Goal: Information Seeking & Learning: Learn about a topic

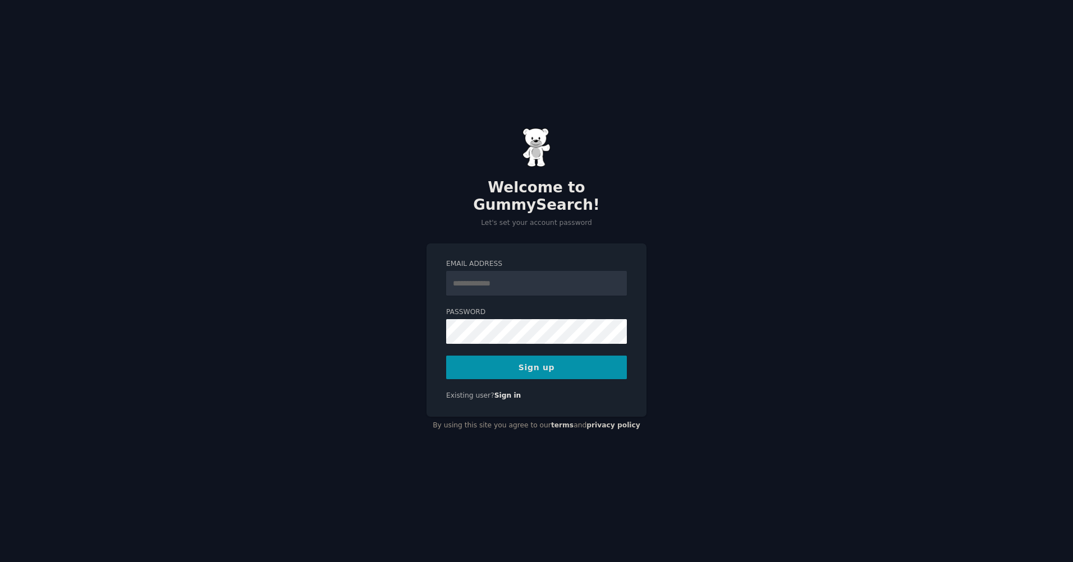
click at [521, 281] on input "Email Address" at bounding box center [536, 283] width 181 height 25
type input "**********"
click at [581, 361] on button "Sign up" at bounding box center [536, 368] width 181 height 24
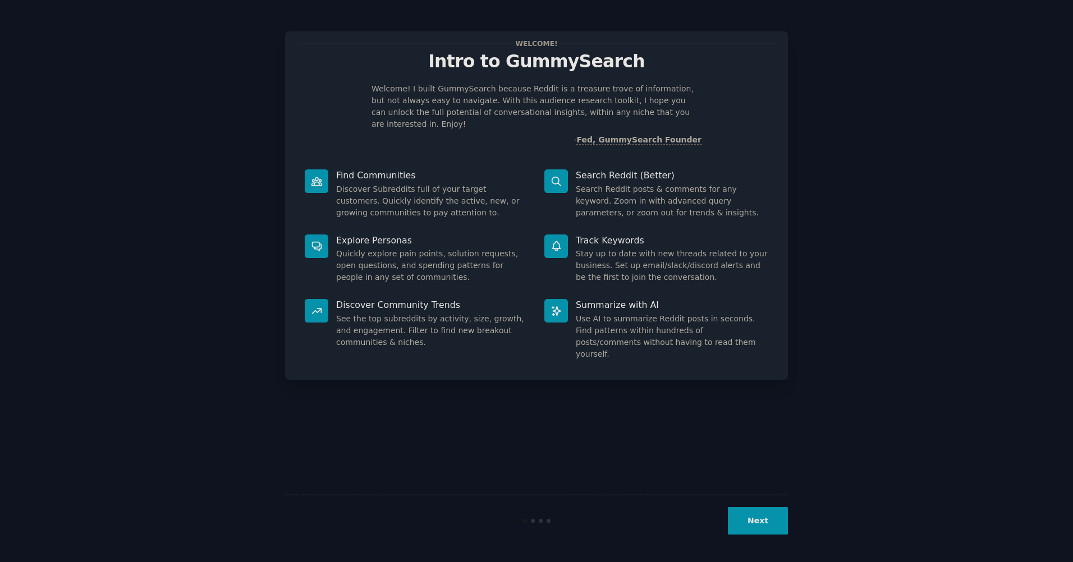
click at [767, 520] on button "Next" at bounding box center [758, 521] width 60 height 28
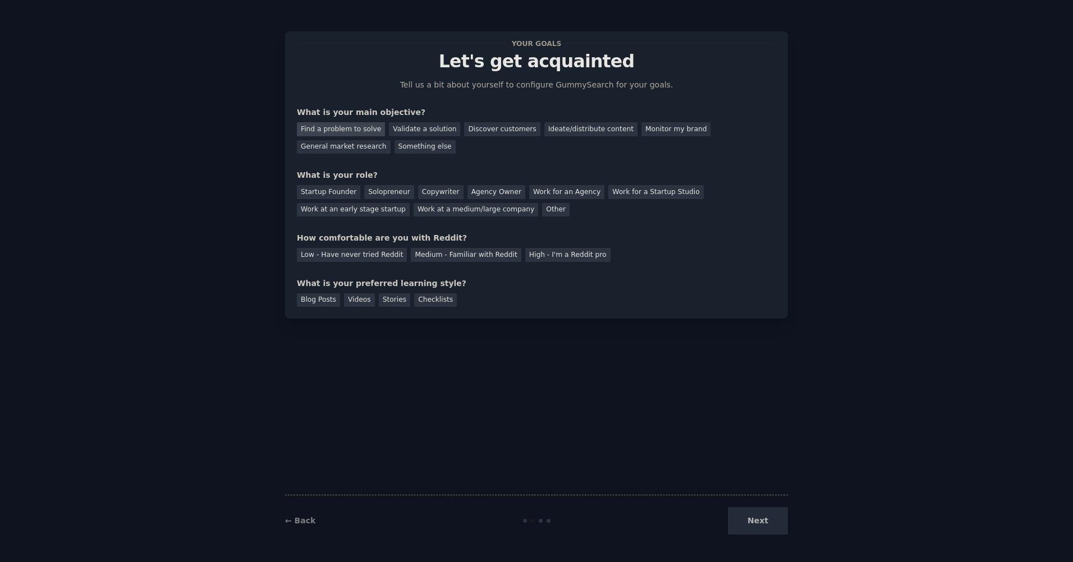
click at [352, 125] on div "Find a problem to solve" at bounding box center [341, 129] width 88 height 14
click at [392, 194] on div "Solopreneur" at bounding box center [388, 192] width 49 height 14
click at [343, 256] on div "Low - Have never tried Reddit" at bounding box center [352, 255] width 110 height 14
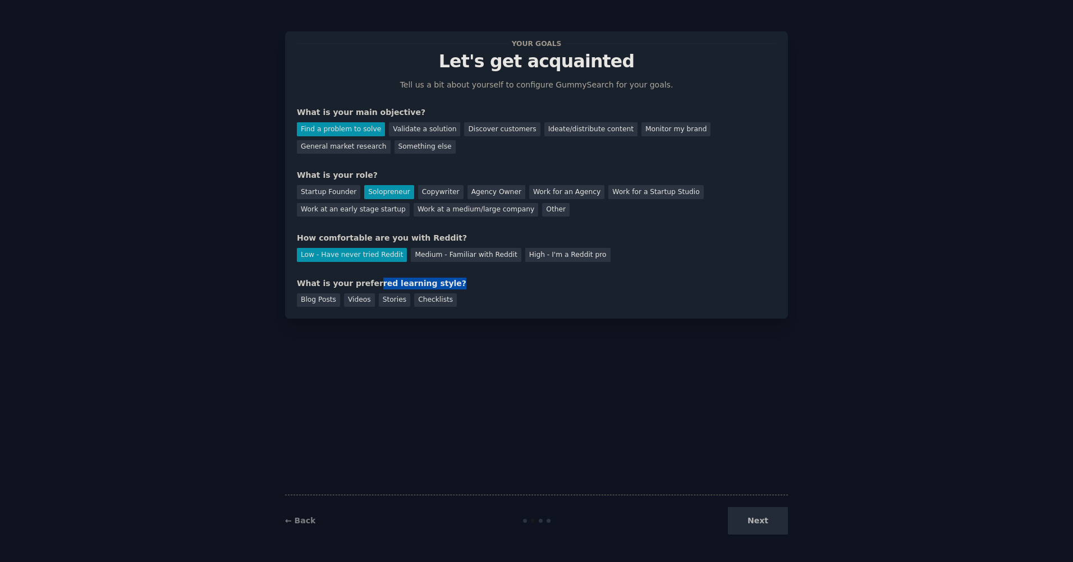
drag, startPoint x: 405, startPoint y: 285, endPoint x: 442, endPoint y: 285, distance: 37.0
click at [442, 285] on div "What is your preferred learning style?" at bounding box center [536, 284] width 479 height 12
drag, startPoint x: 442, startPoint y: 285, endPoint x: 372, endPoint y: 282, distance: 70.2
click at [372, 282] on div "What is your preferred learning style?" at bounding box center [536, 284] width 479 height 12
click at [324, 302] on div "Blog Posts" at bounding box center [318, 301] width 43 height 14
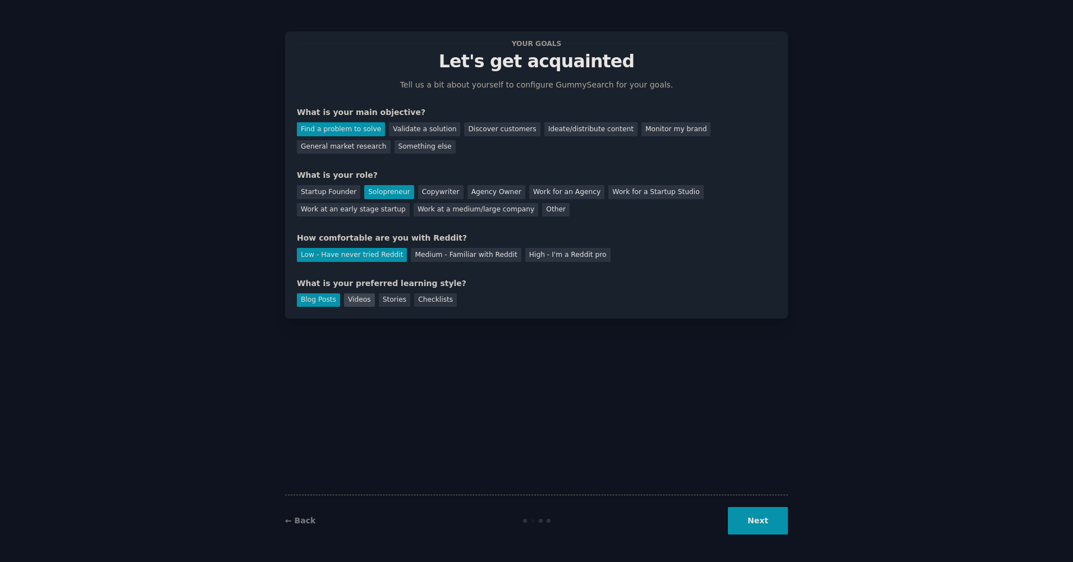
click at [351, 301] on div "Videos" at bounding box center [359, 301] width 31 height 14
click at [386, 302] on div "Stories" at bounding box center [394, 301] width 31 height 14
click at [421, 301] on div "Checklists" at bounding box center [435, 301] width 43 height 14
drag, startPoint x: 347, startPoint y: 301, endPoint x: 341, endPoint y: 300, distance: 6.2
click at [347, 300] on div "Videos" at bounding box center [359, 301] width 31 height 14
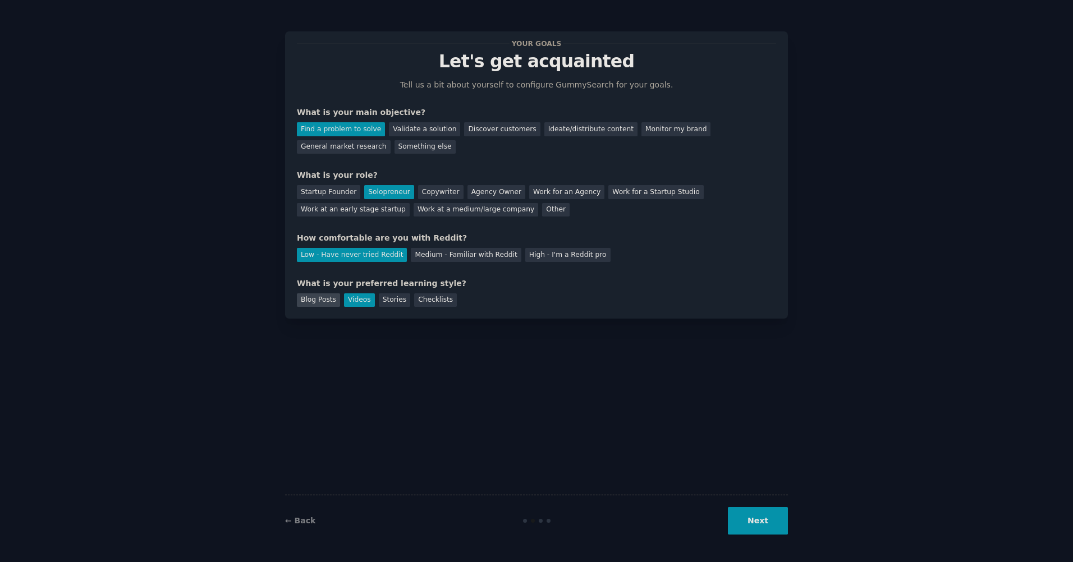
click at [317, 302] on div "Blog Posts" at bounding box center [318, 301] width 43 height 14
click at [746, 521] on button "Next" at bounding box center [758, 521] width 60 height 28
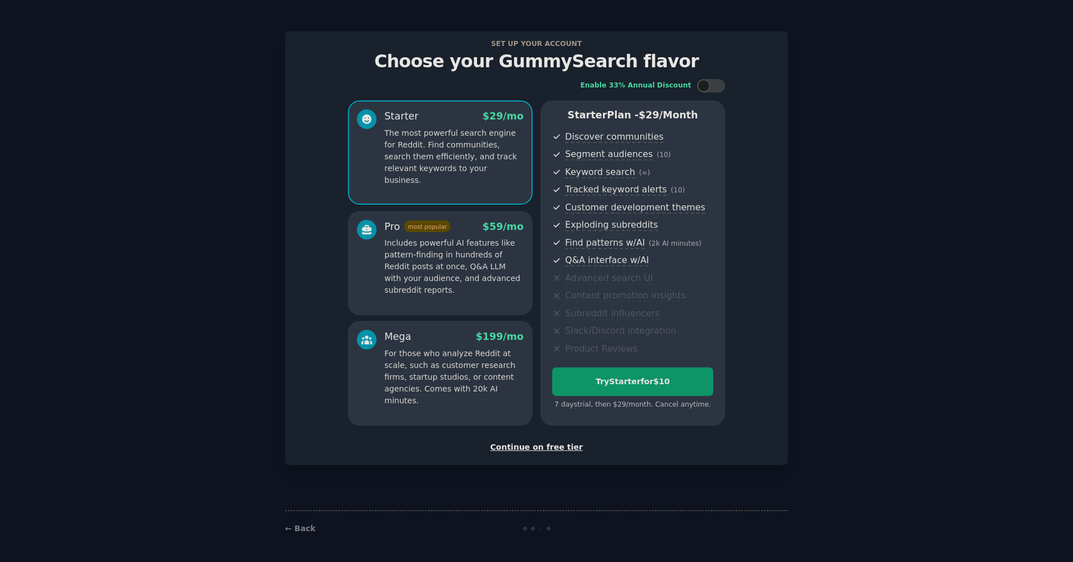
click at [534, 450] on div "Continue on free tier" at bounding box center [536, 448] width 479 height 12
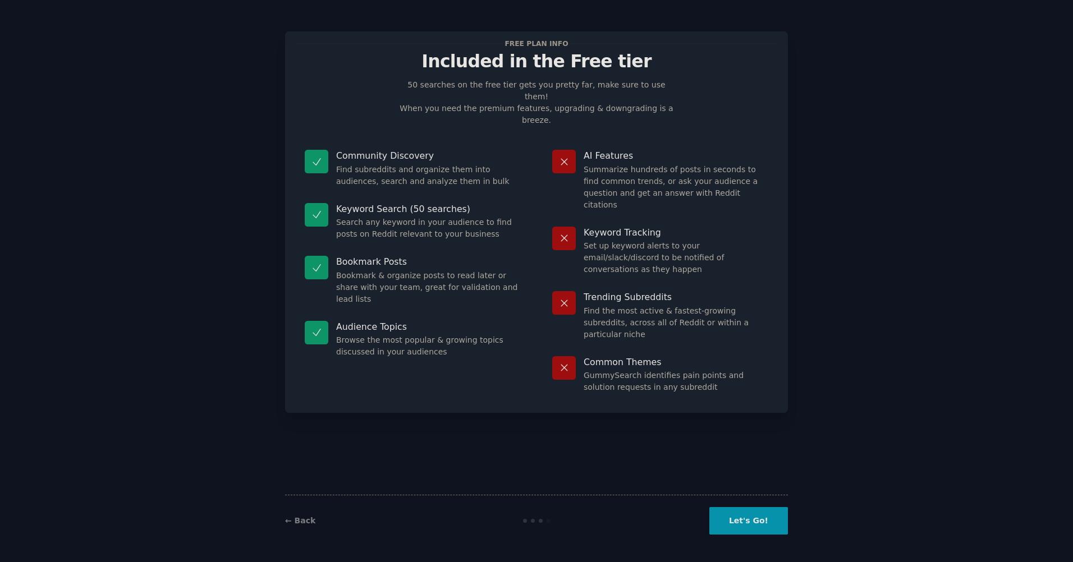
click at [760, 525] on button "Let's Go!" at bounding box center [748, 521] width 79 height 28
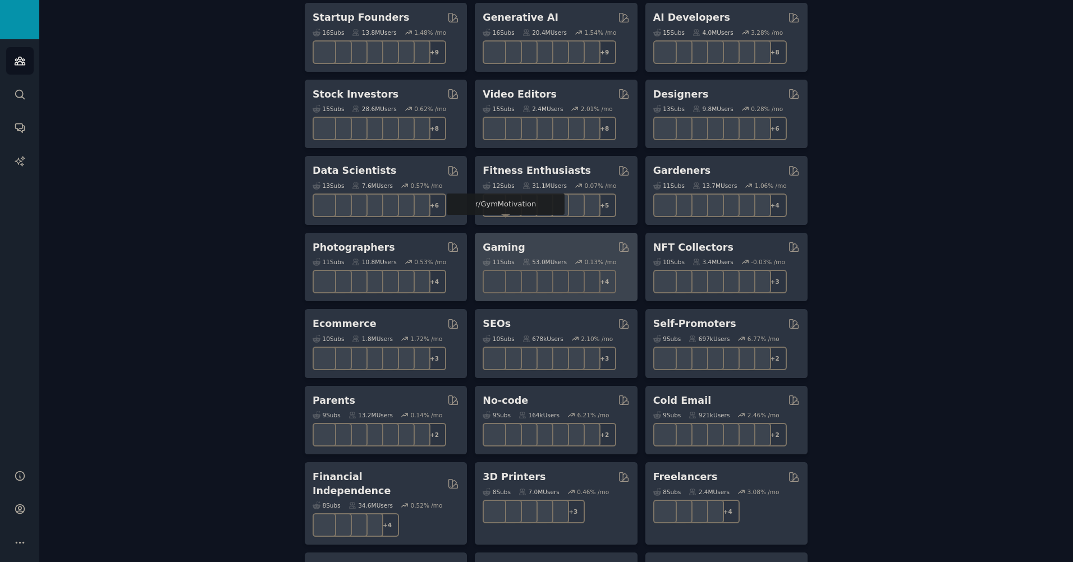
scroll to position [449, 0]
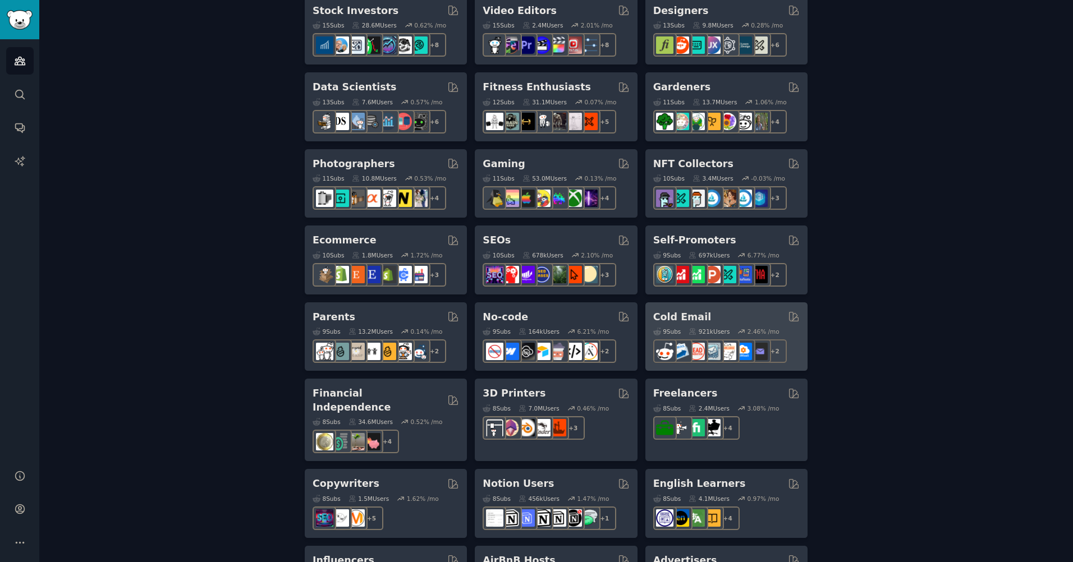
click at [675, 322] on h2 "Cold Email" at bounding box center [682, 317] width 58 height 14
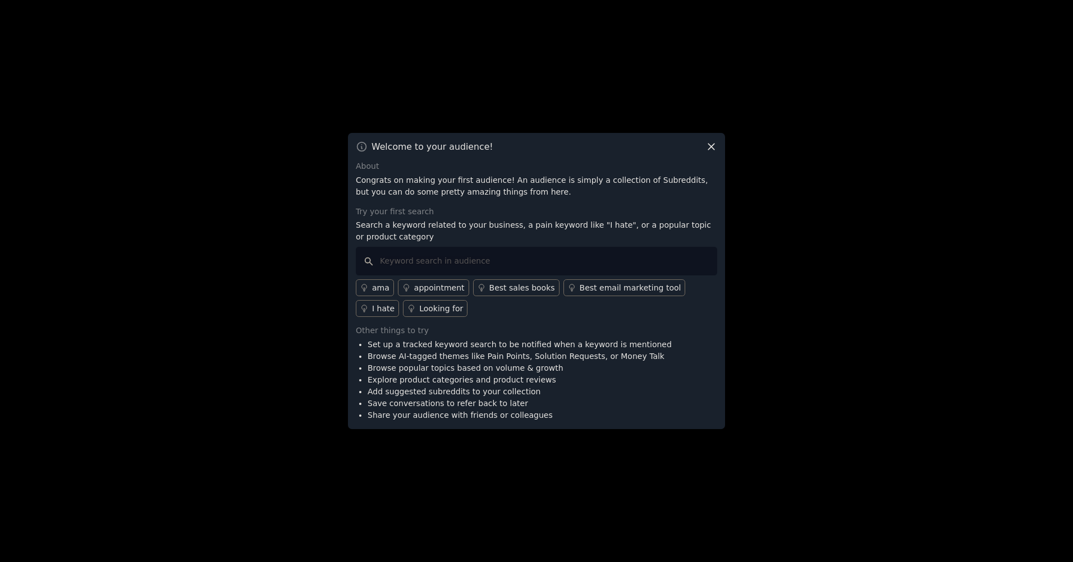
click at [395, 303] on div "I hate" at bounding box center [383, 309] width 22 height 12
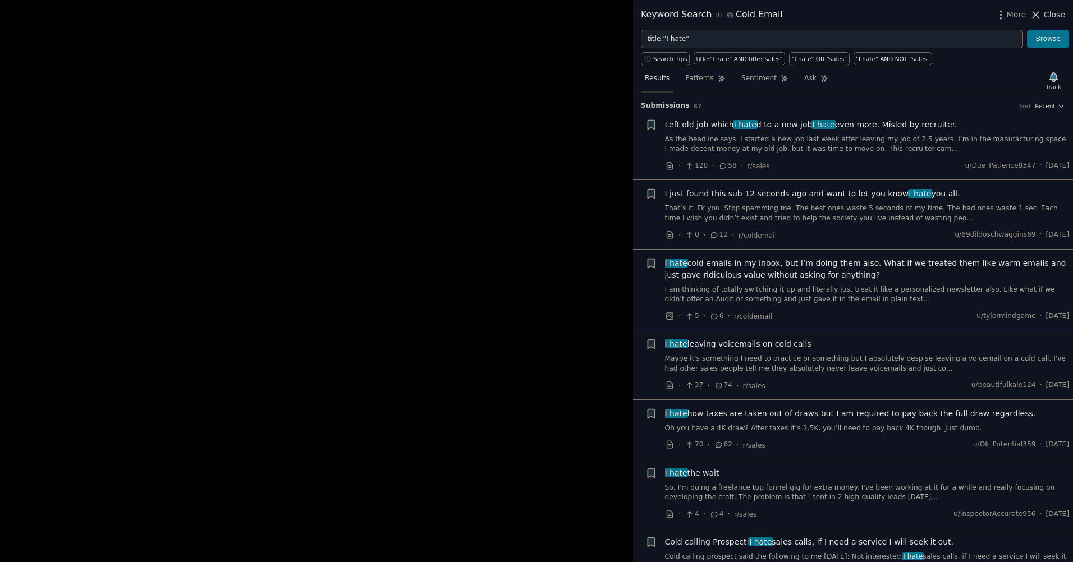
click at [1042, 17] on icon at bounding box center [1036, 15] width 12 height 12
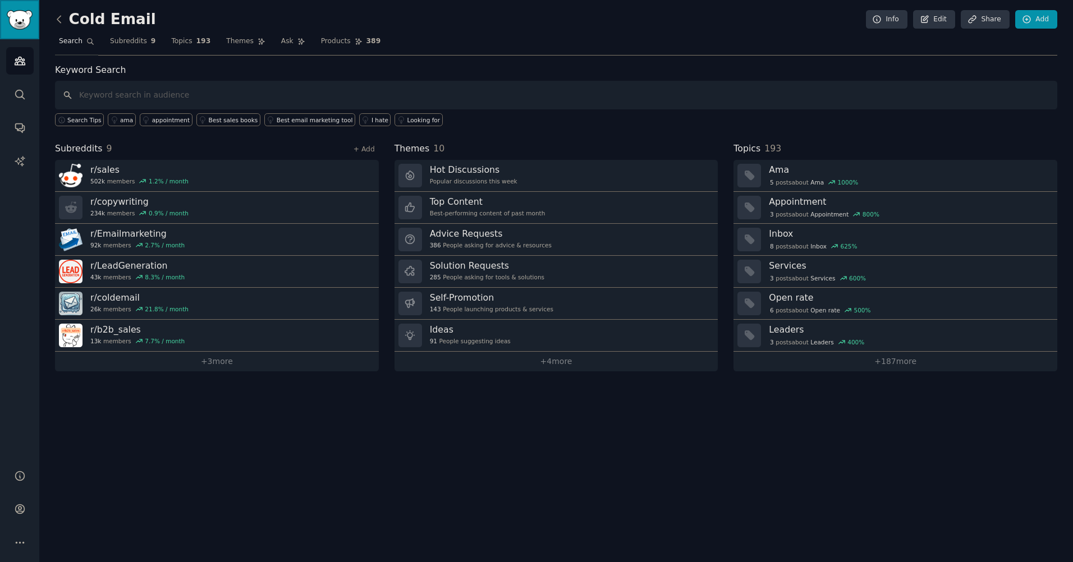
click at [22, 25] on img "Sidebar" at bounding box center [20, 20] width 26 height 20
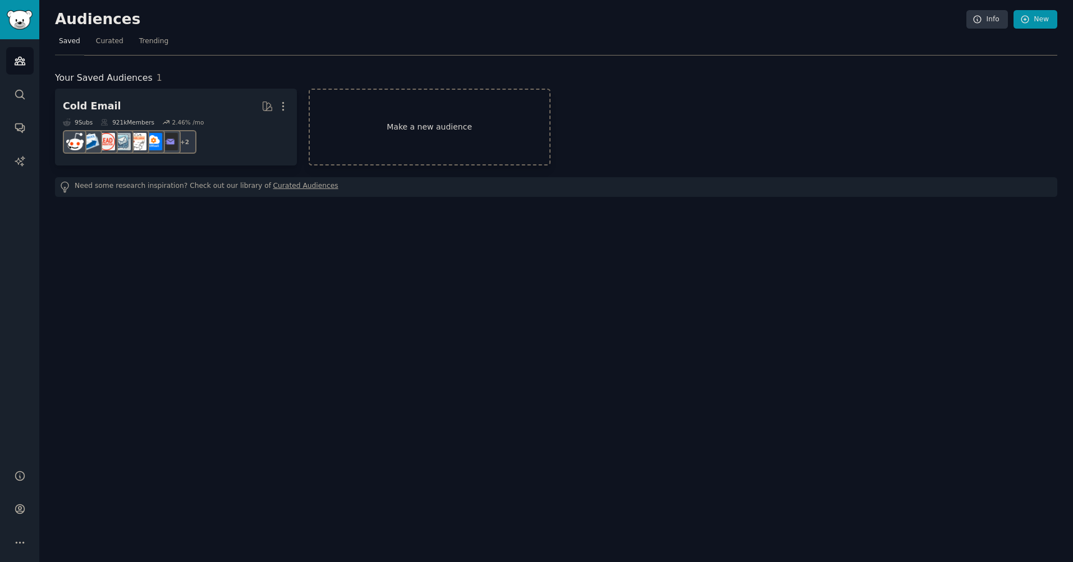
click at [422, 141] on link "Make a new audience" at bounding box center [430, 127] width 242 height 77
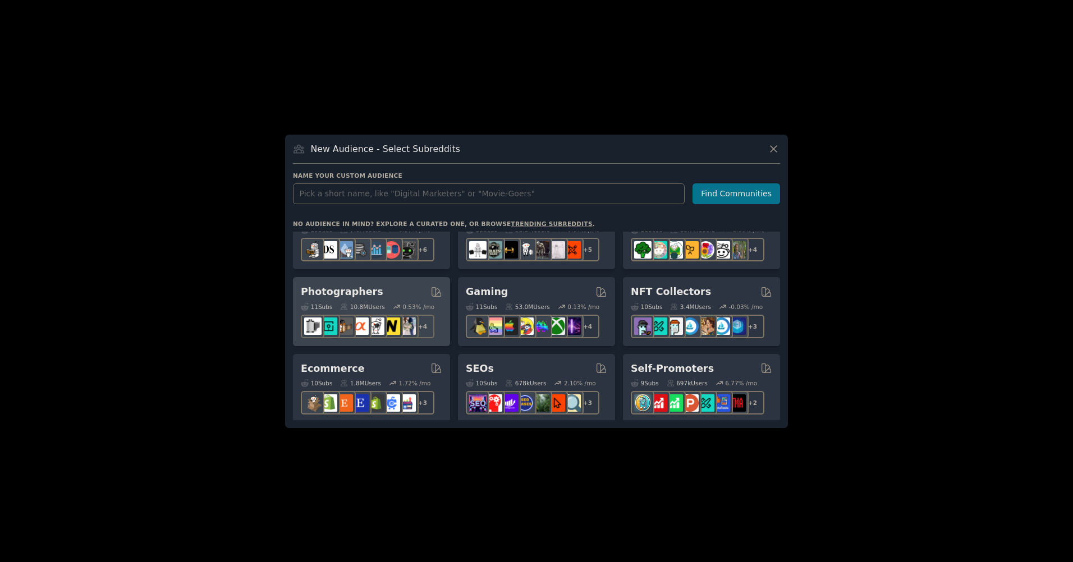
scroll to position [337, 0]
click at [391, 296] on div "Photographers" at bounding box center [371, 293] width 141 height 14
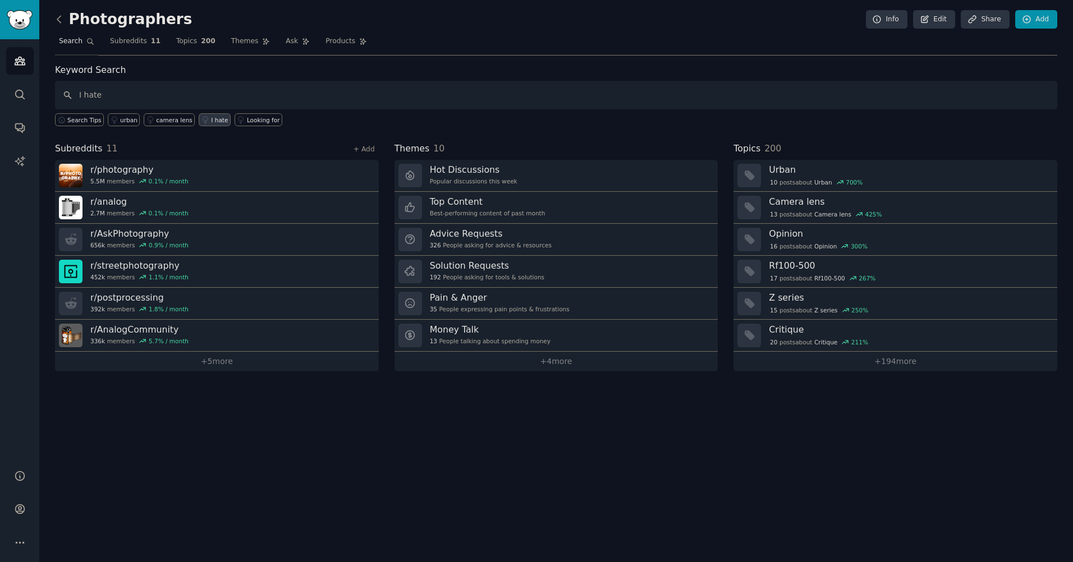
type input "I hate"
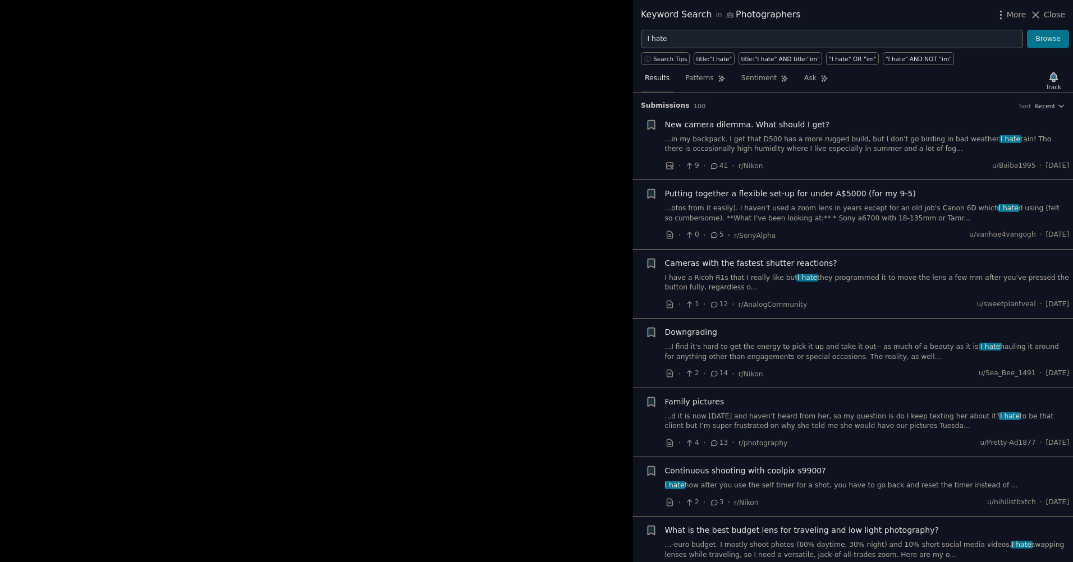
click at [436, 274] on div at bounding box center [536, 281] width 1073 height 562
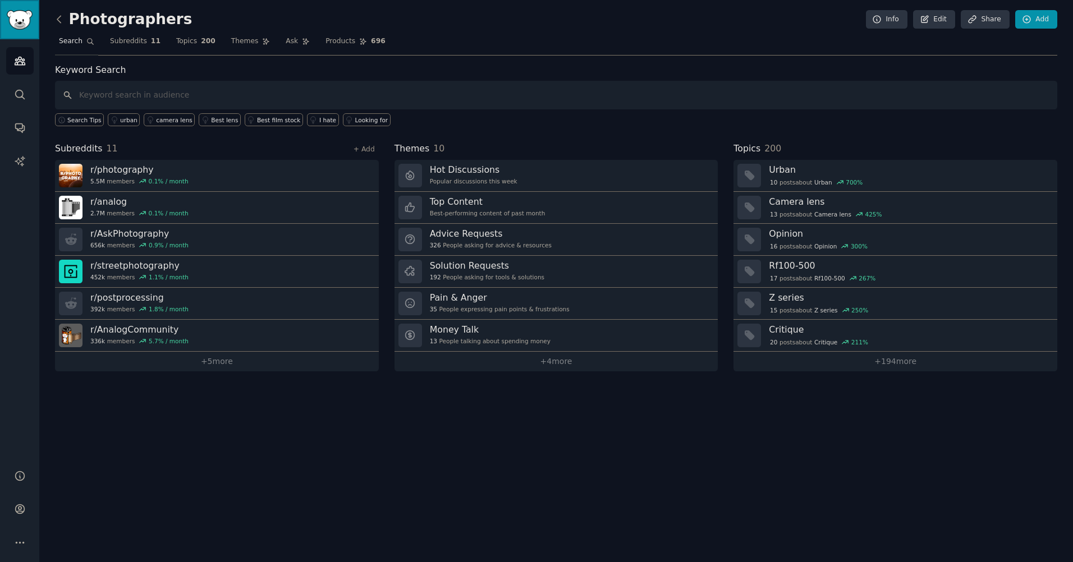
click at [24, 12] on img "Sidebar" at bounding box center [20, 20] width 26 height 20
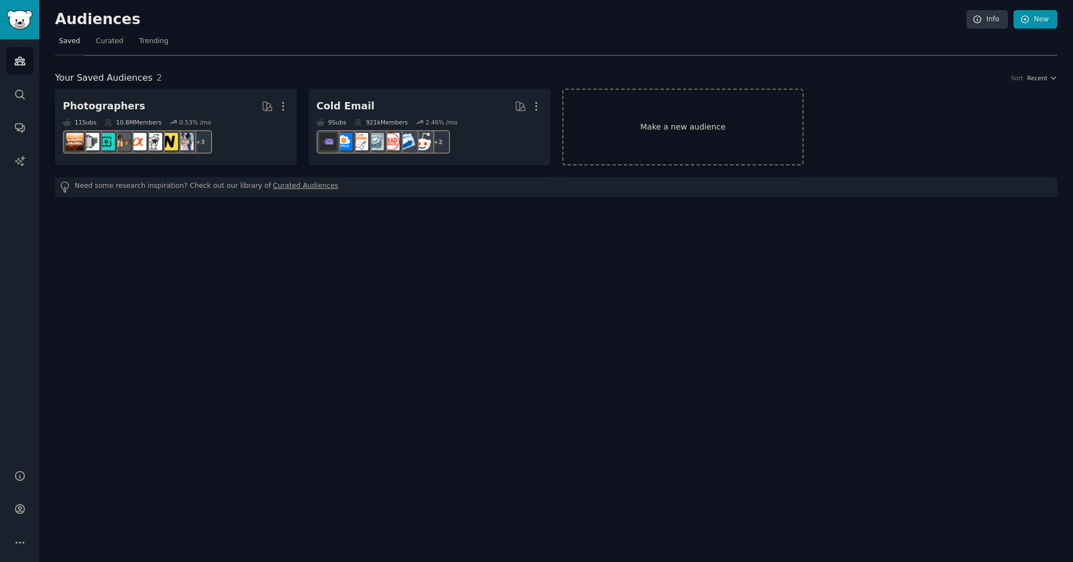
click at [684, 136] on link "Make a new audience" at bounding box center [683, 127] width 242 height 77
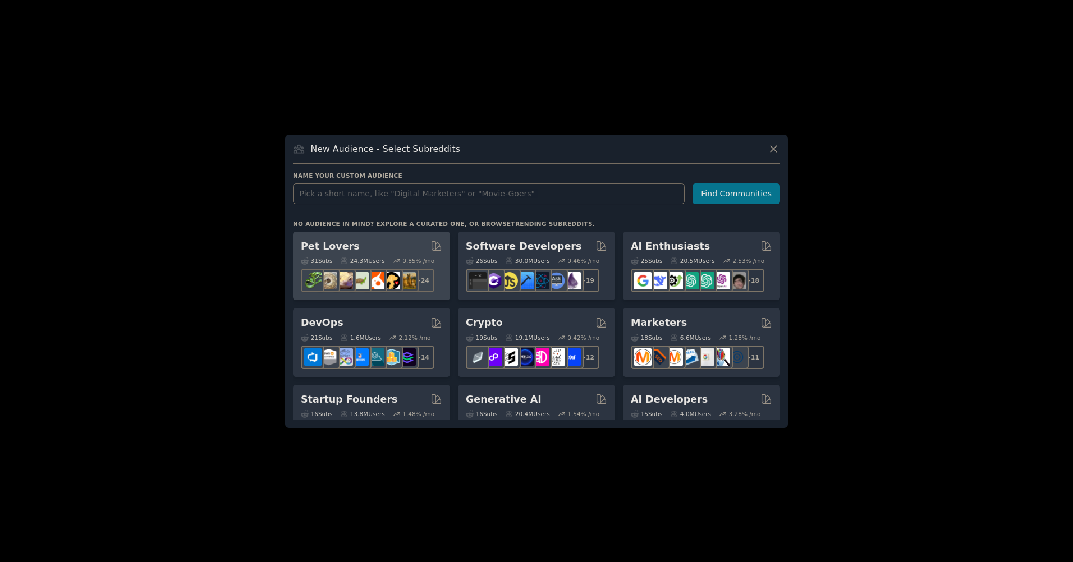
click at [370, 251] on div "Pet Lovers Curated by GummySearch" at bounding box center [371, 247] width 141 height 14
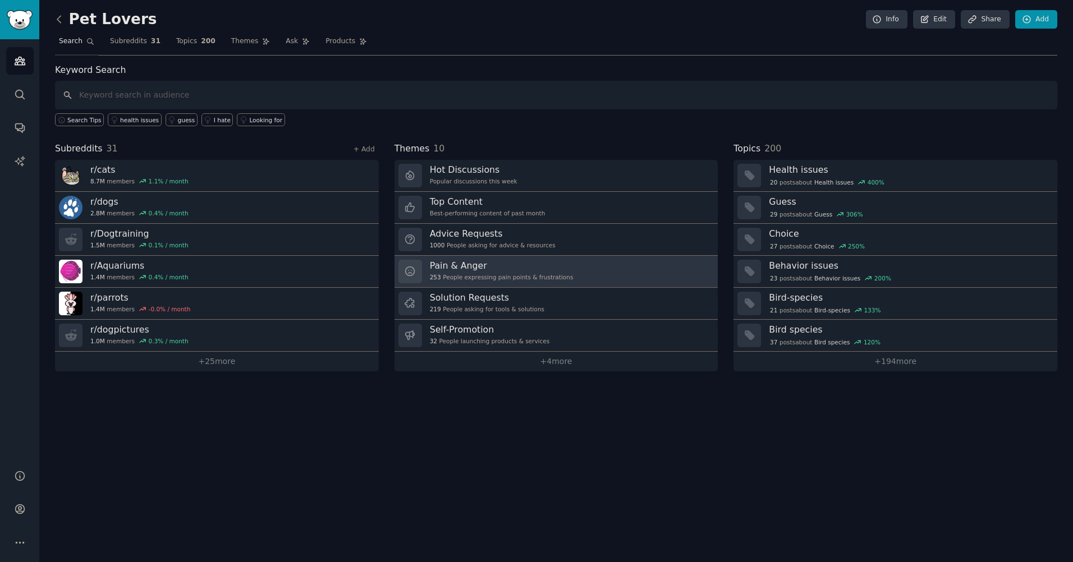
click at [537, 270] on h3 "Pain & Anger" at bounding box center [502, 266] width 144 height 12
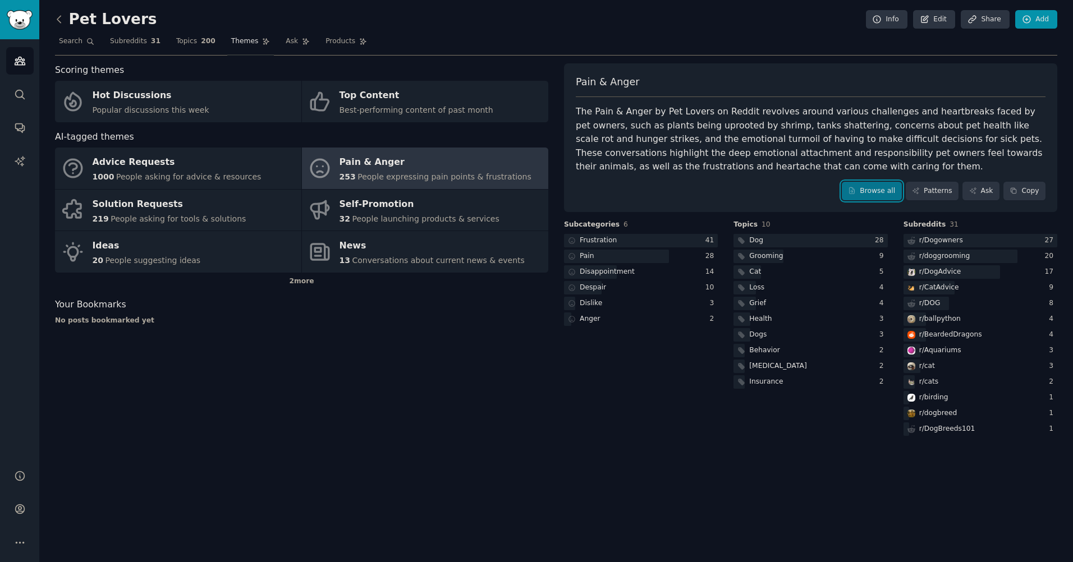
click at [888, 195] on link "Browse all" at bounding box center [872, 191] width 60 height 19
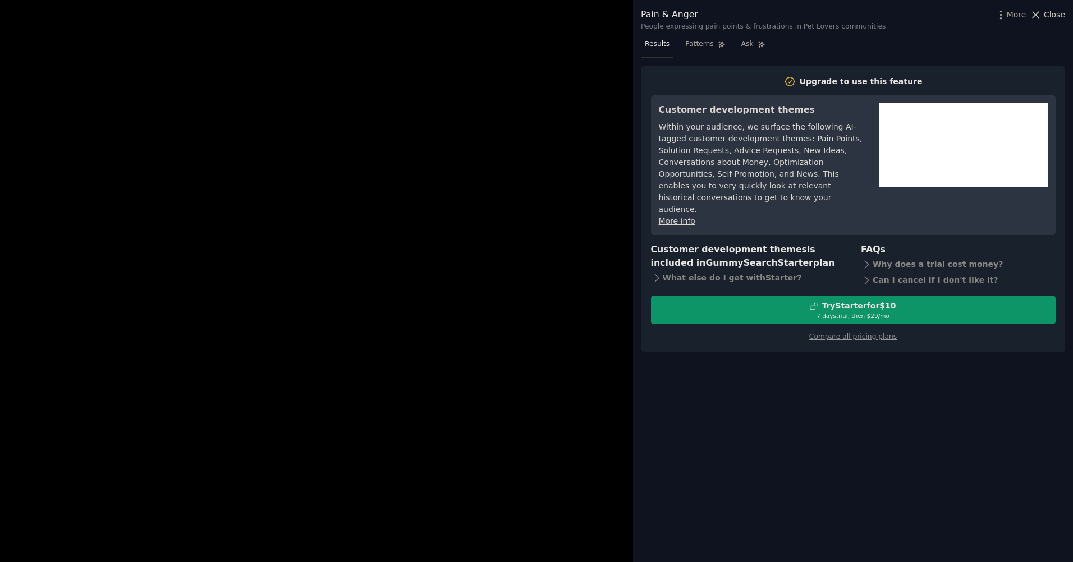
click at [1045, 14] on button "Close" at bounding box center [1047, 15] width 35 height 12
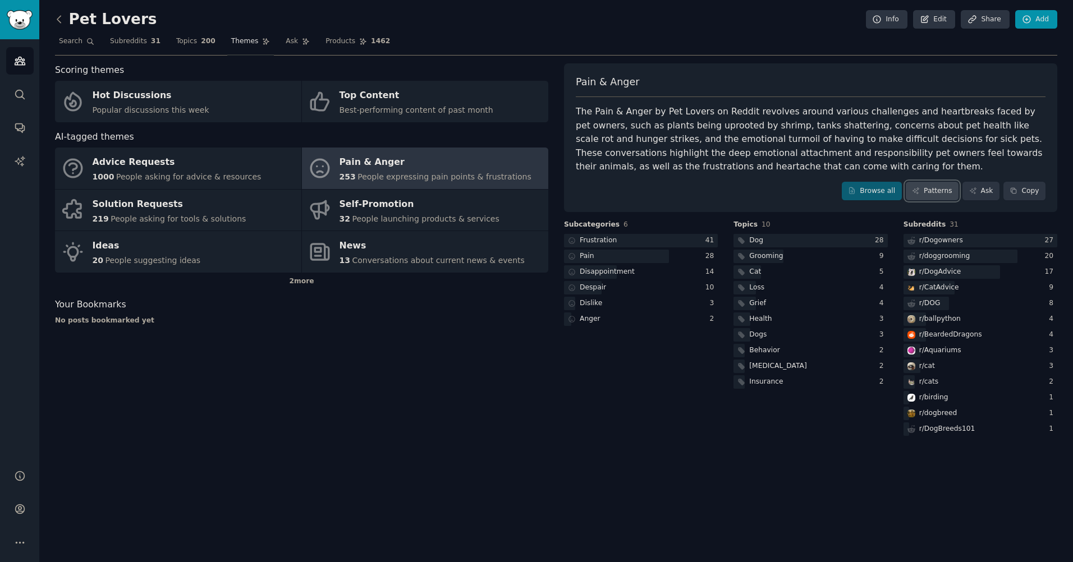
click at [937, 187] on link "Patterns" at bounding box center [932, 191] width 53 height 19
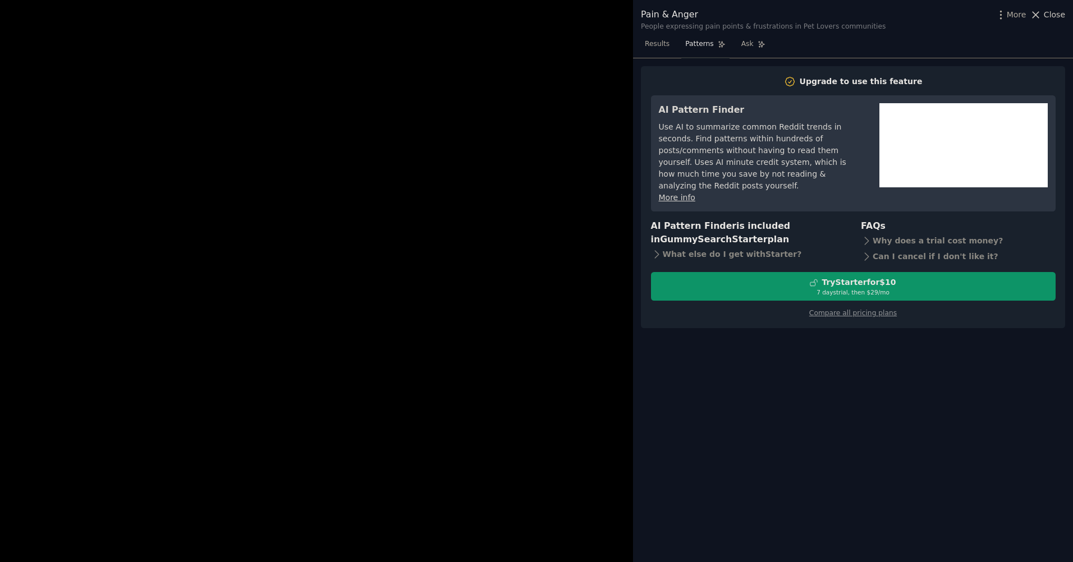
click at [1056, 18] on span "Close" at bounding box center [1054, 15] width 21 height 12
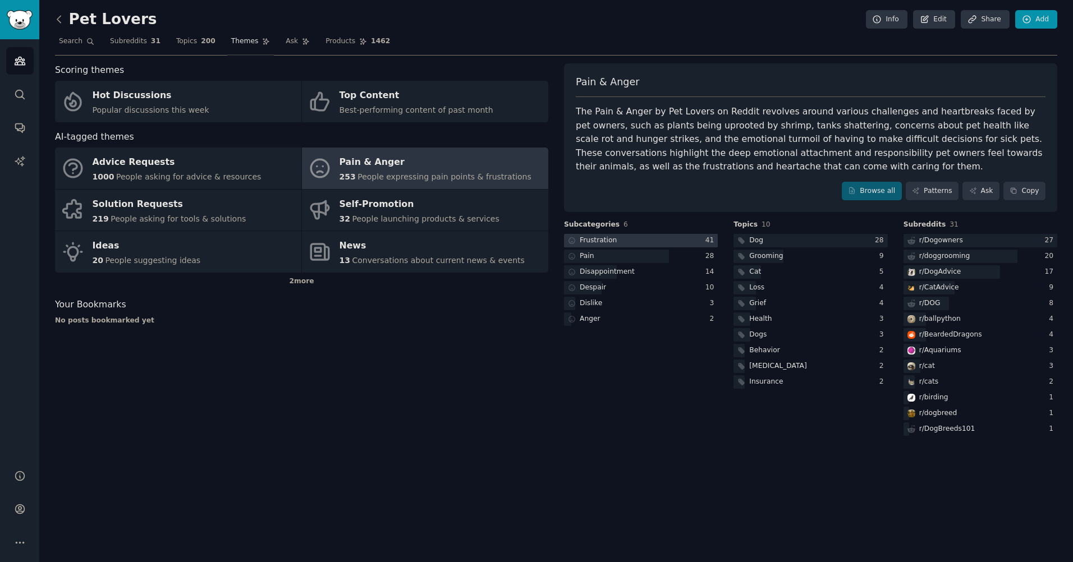
click at [658, 237] on div at bounding box center [641, 241] width 154 height 14
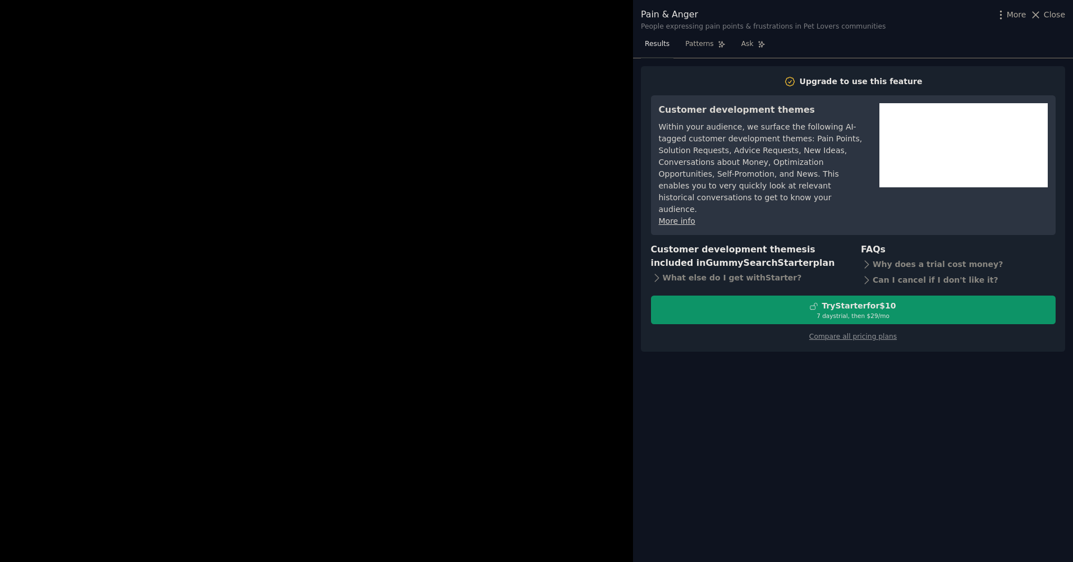
click at [505, 160] on div at bounding box center [536, 281] width 1073 height 562
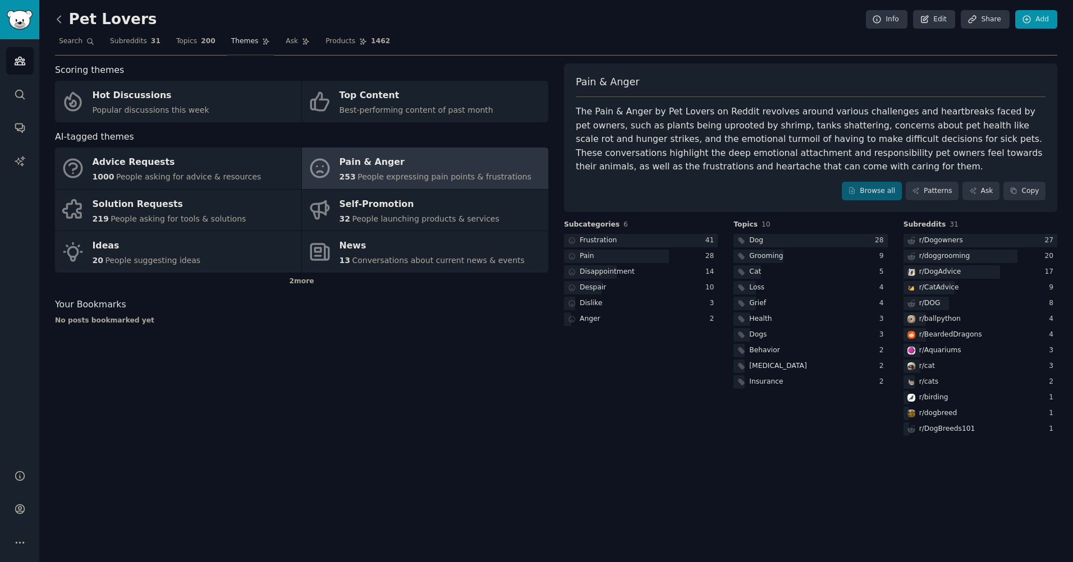
click at [63, 24] on icon at bounding box center [59, 19] width 12 height 12
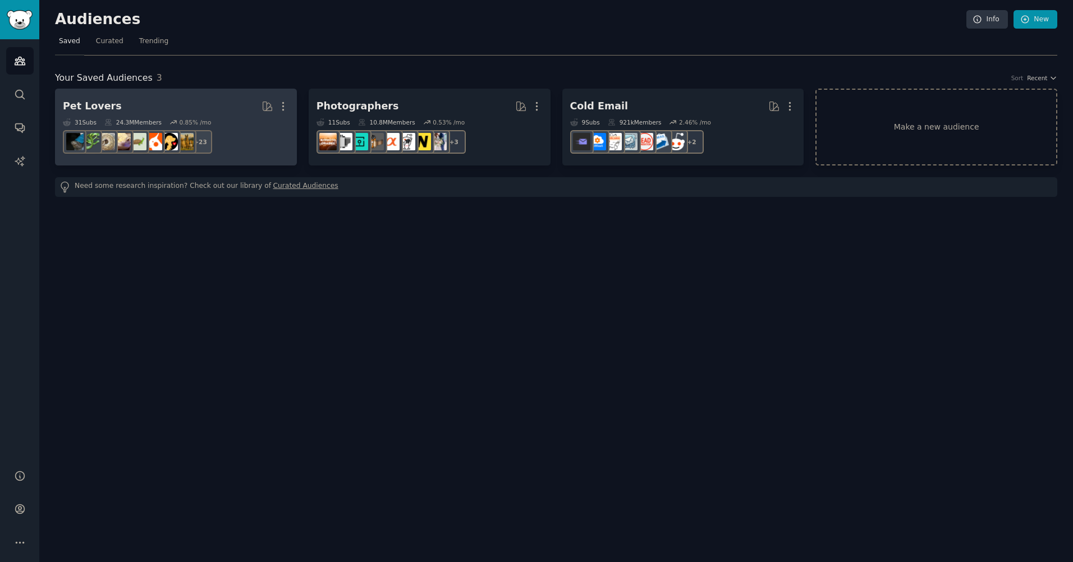
click at [132, 105] on h2 "Pet Lovers More" at bounding box center [176, 107] width 226 height 20
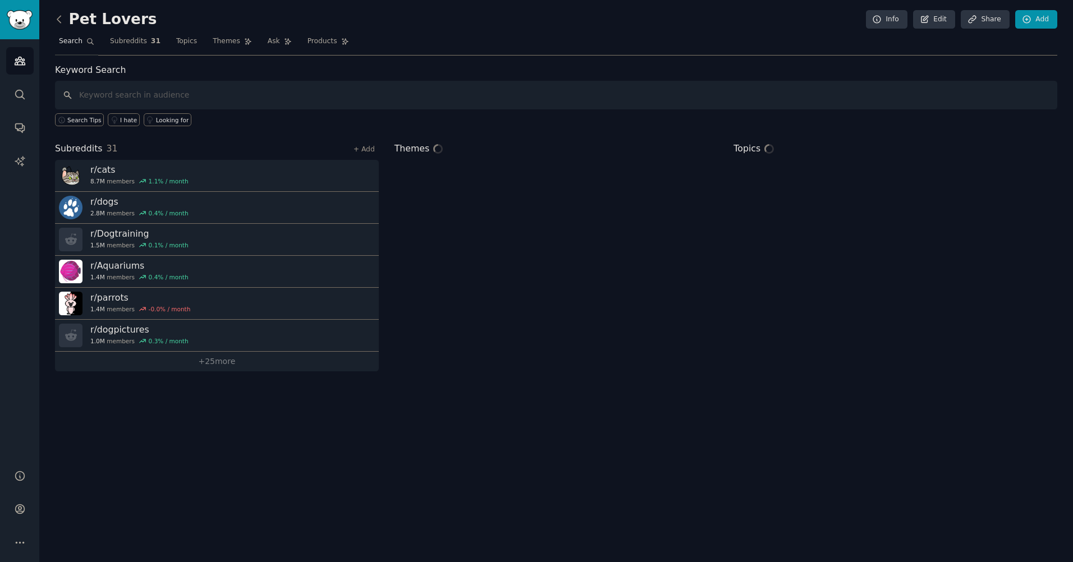
click at [161, 90] on input "text" at bounding box center [556, 95] width 1002 height 29
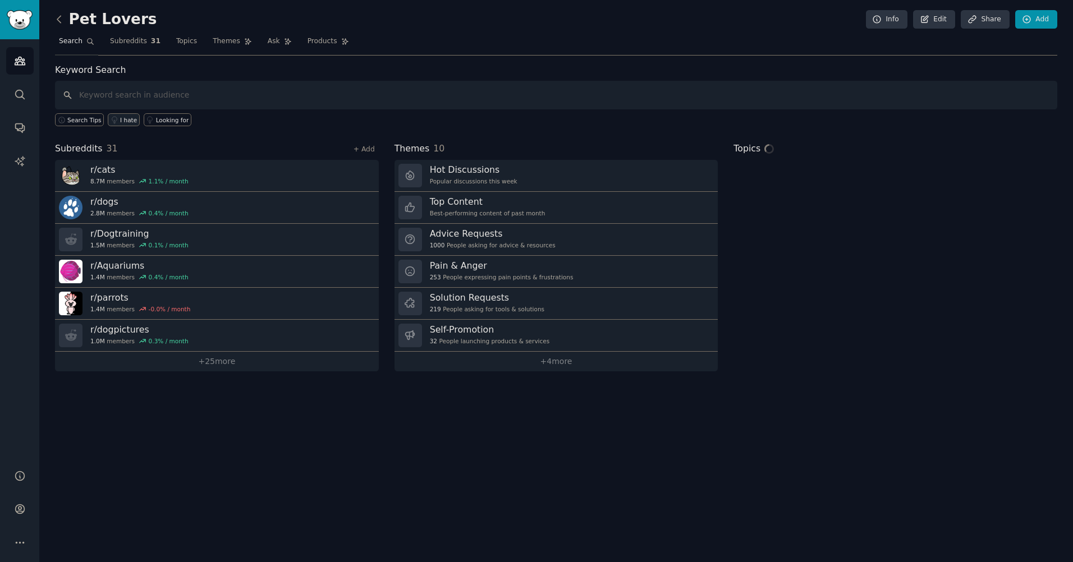
click at [114, 122] on link "I hate" at bounding box center [124, 119] width 32 height 13
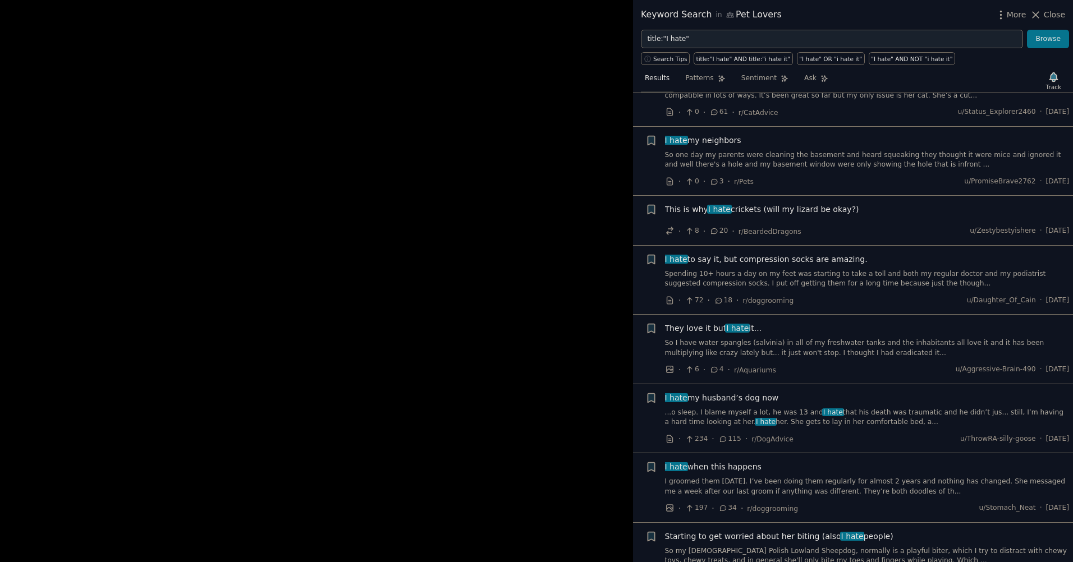
scroll to position [1347, 0]
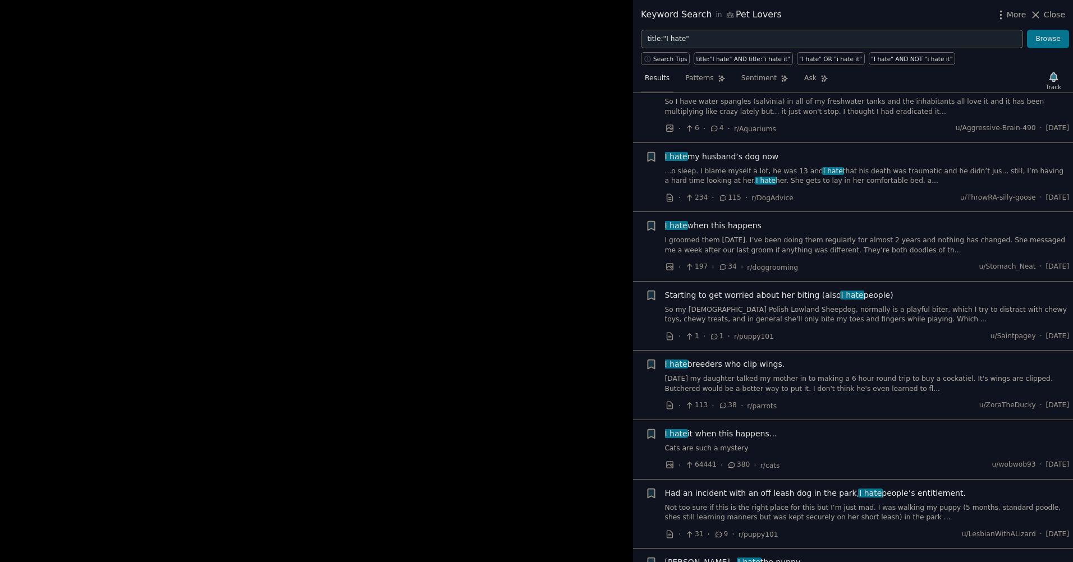
click at [490, 176] on div at bounding box center [536, 281] width 1073 height 562
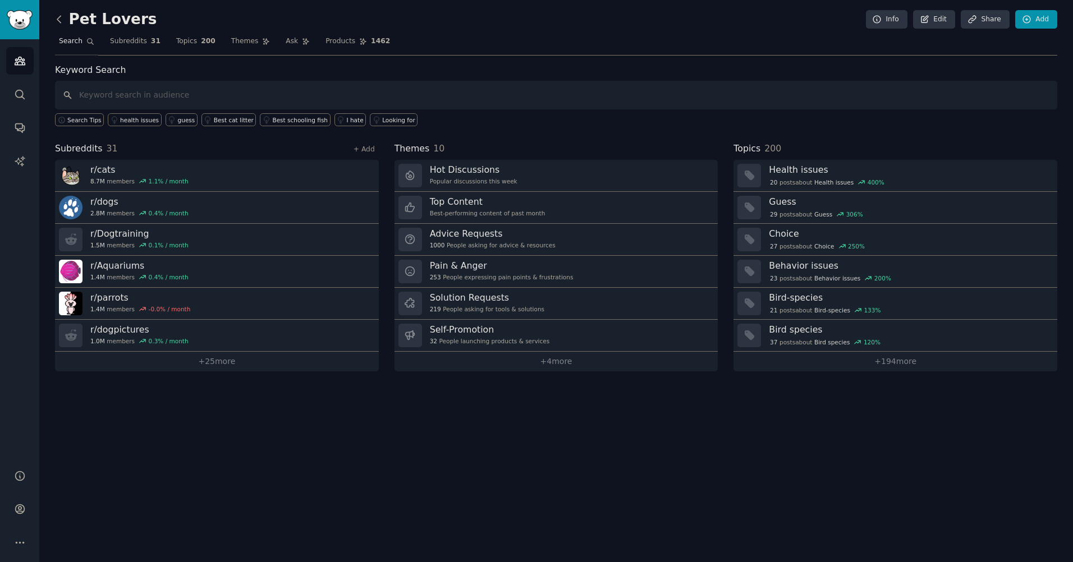
click at [63, 22] on icon at bounding box center [59, 19] width 12 height 12
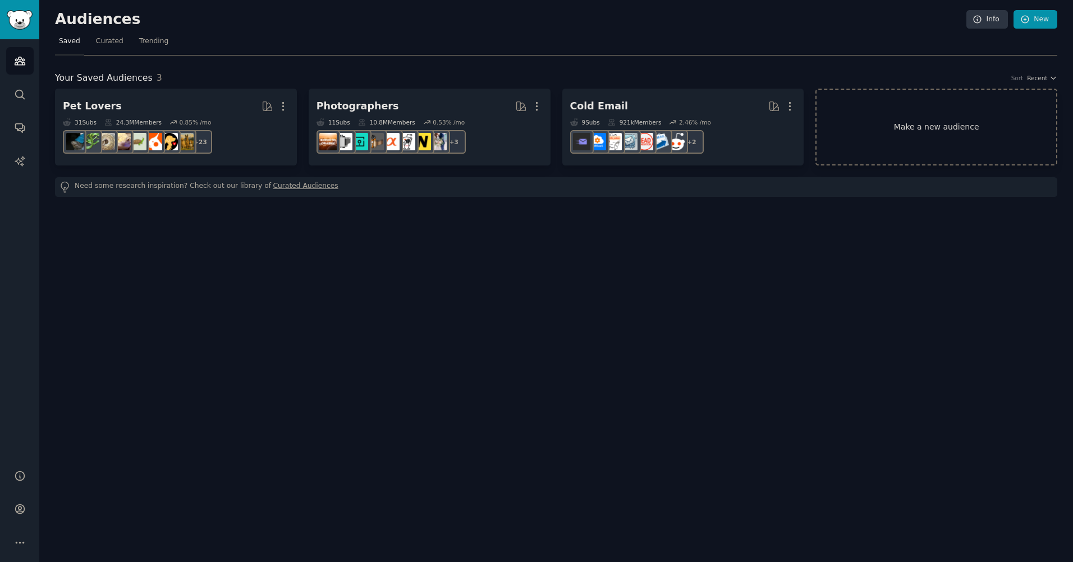
click at [842, 144] on link "Make a new audience" at bounding box center [937, 127] width 242 height 77
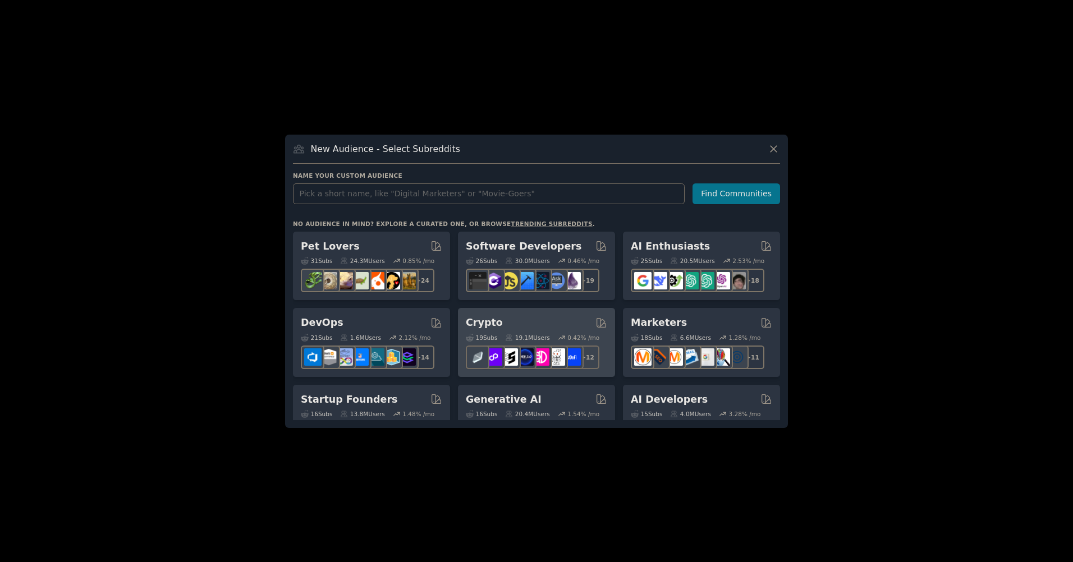
click at [519, 328] on div "Crypto" at bounding box center [536, 323] width 141 height 14
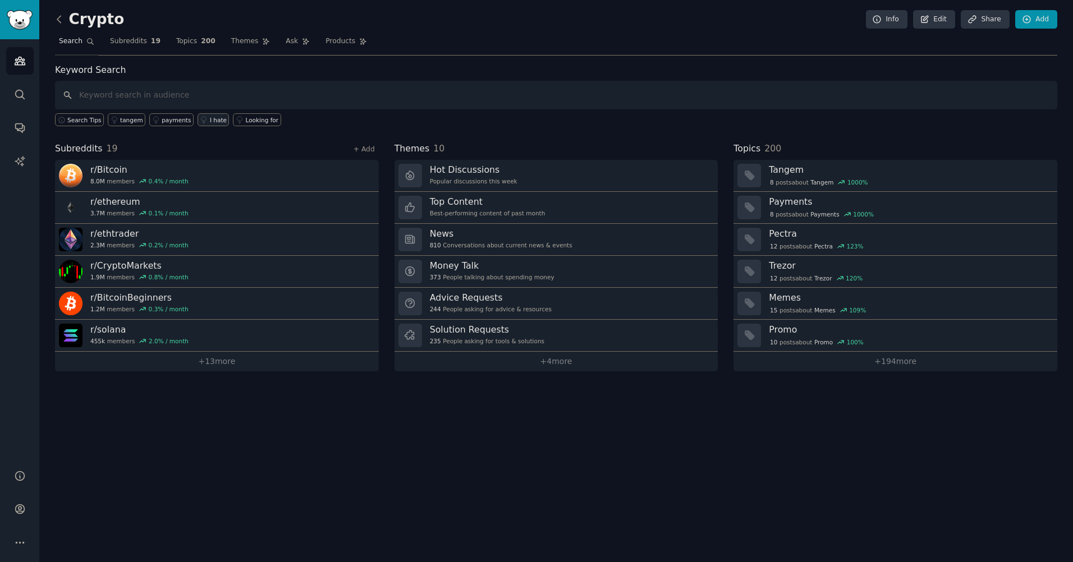
click at [207, 125] on link "I hate" at bounding box center [214, 119] width 32 height 13
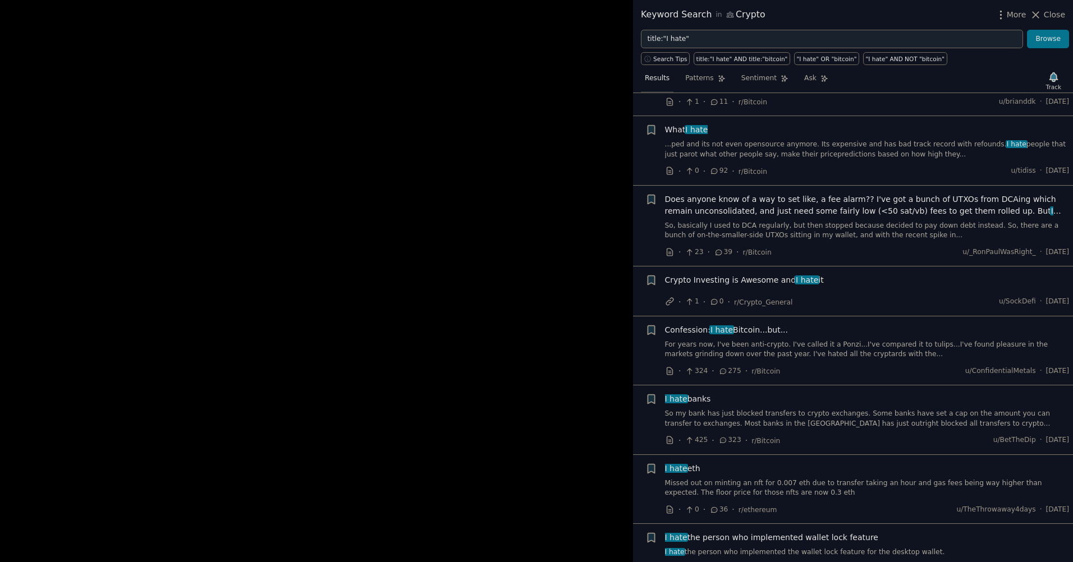
scroll to position [730, 0]
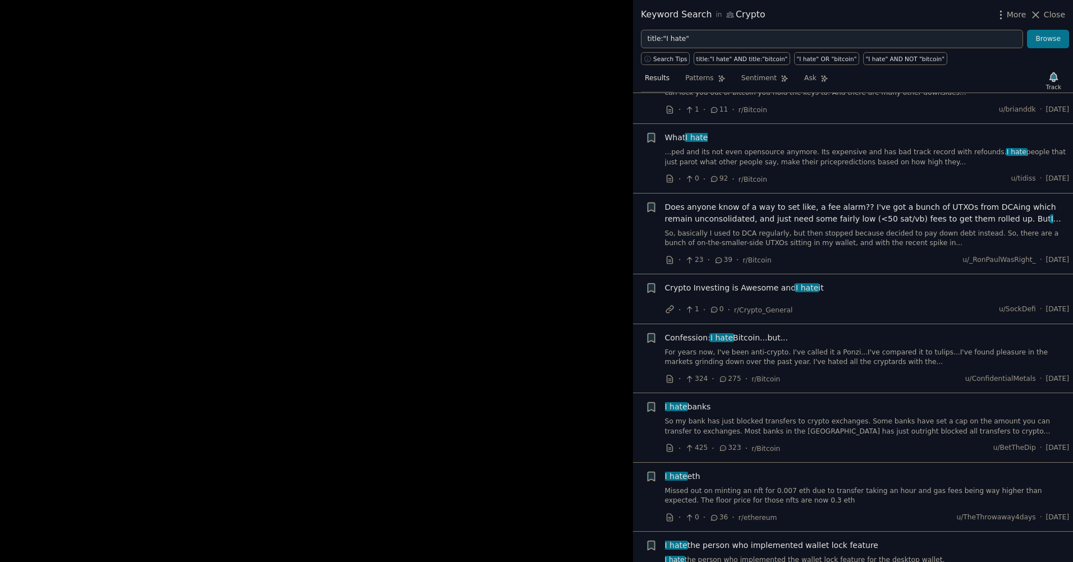
click at [816, 282] on div "Crypto Investing is Awesome and I hate it" at bounding box center [867, 290] width 405 height 16
click at [795, 283] on span "I hate" at bounding box center [807, 287] width 25 height 9
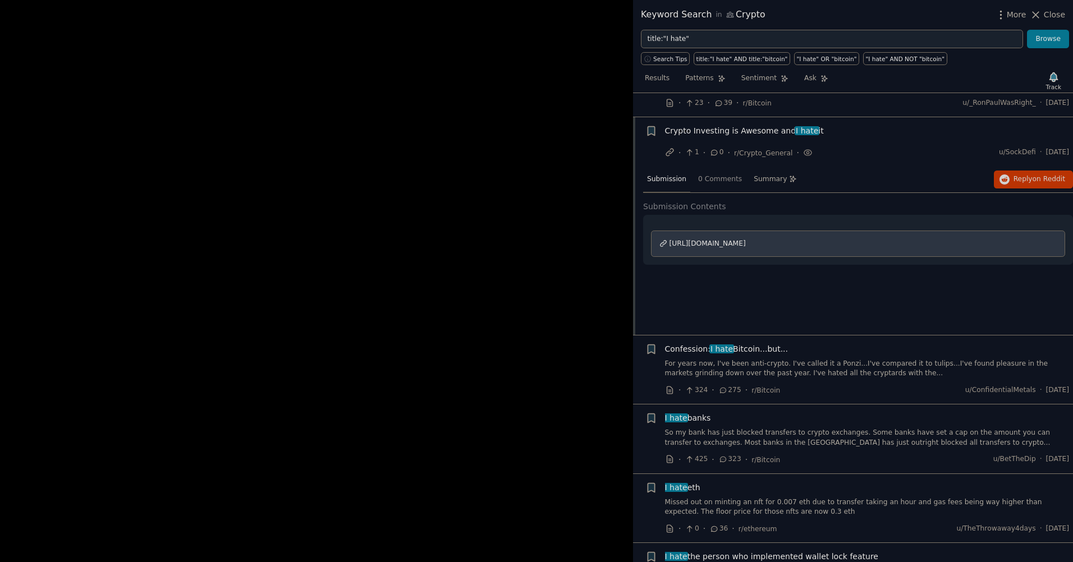
scroll to position [891, 0]
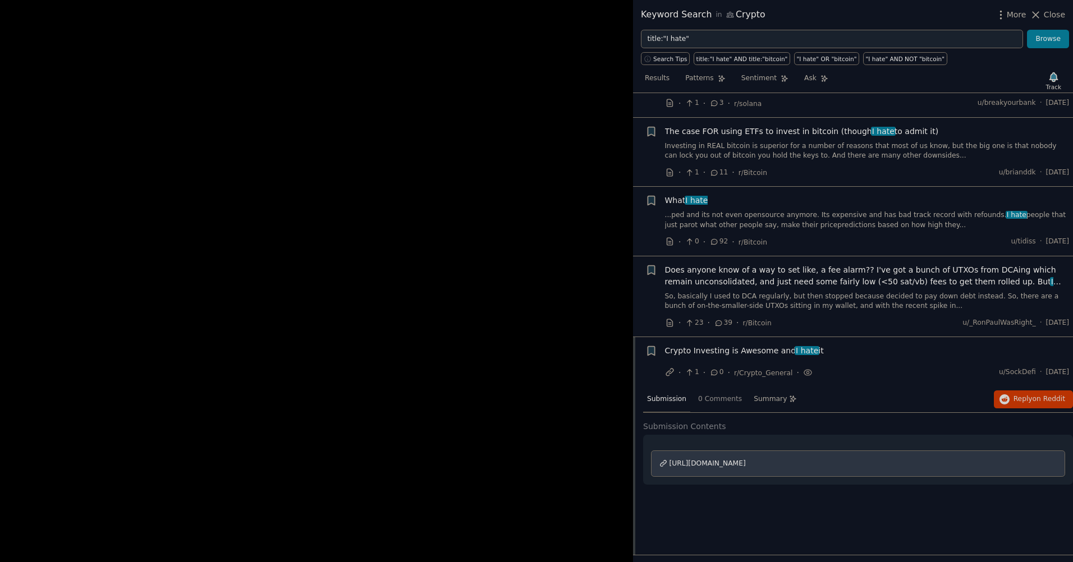
click at [795, 267] on span "Does anyone know of a way to set like, a fee alarm?? I've got a bunch of UTXOs …" at bounding box center [867, 276] width 405 height 24
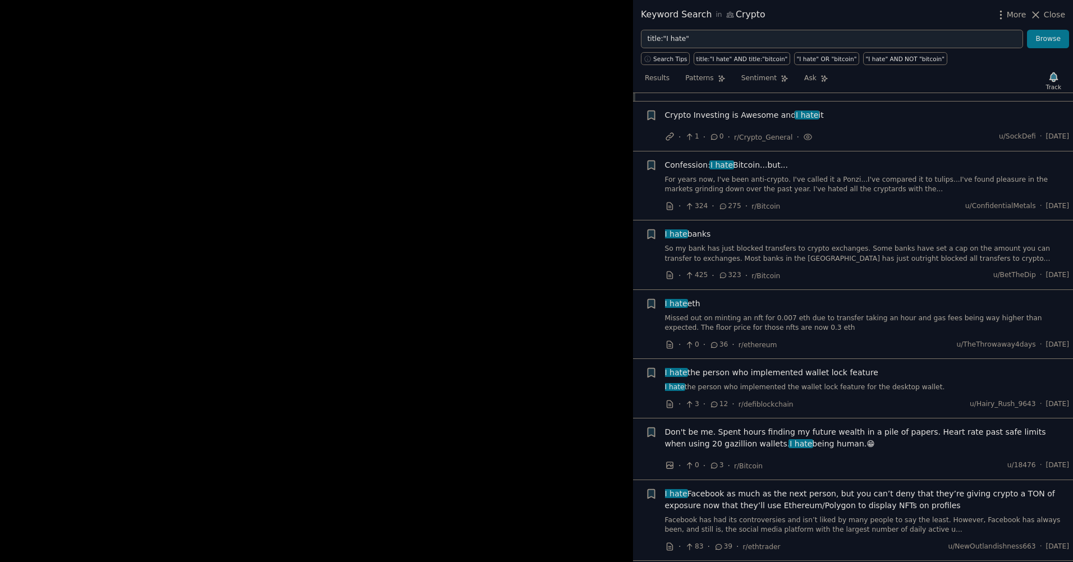
scroll to position [1147, 0]
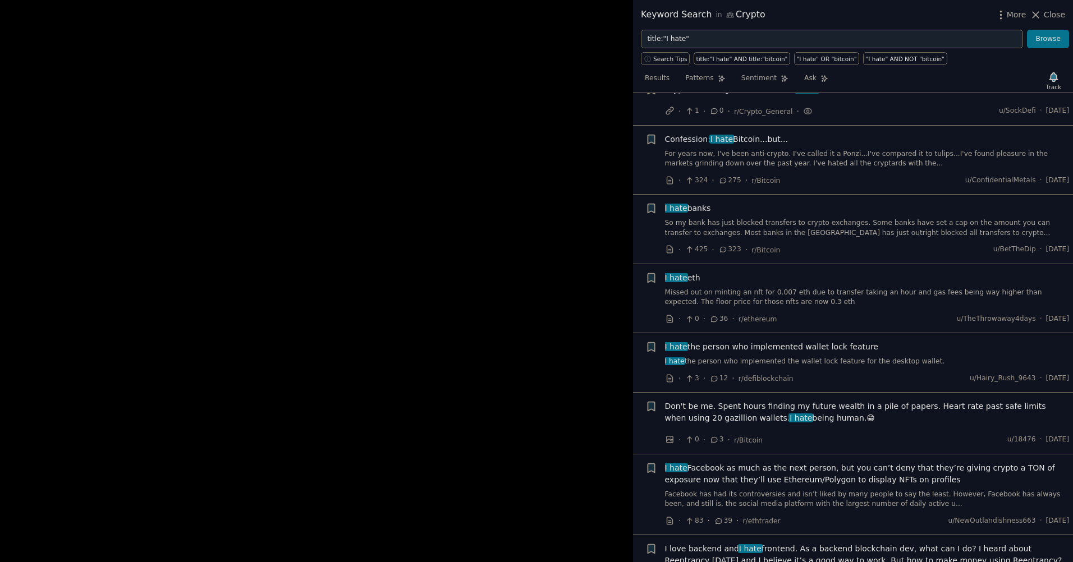
click at [758, 341] on div "I hate the person who implemented wallet lock feature I hate the person who imp…" at bounding box center [867, 354] width 405 height 26
click at [763, 341] on span "I hate the person who implemented wallet lock feature" at bounding box center [771, 347] width 213 height 12
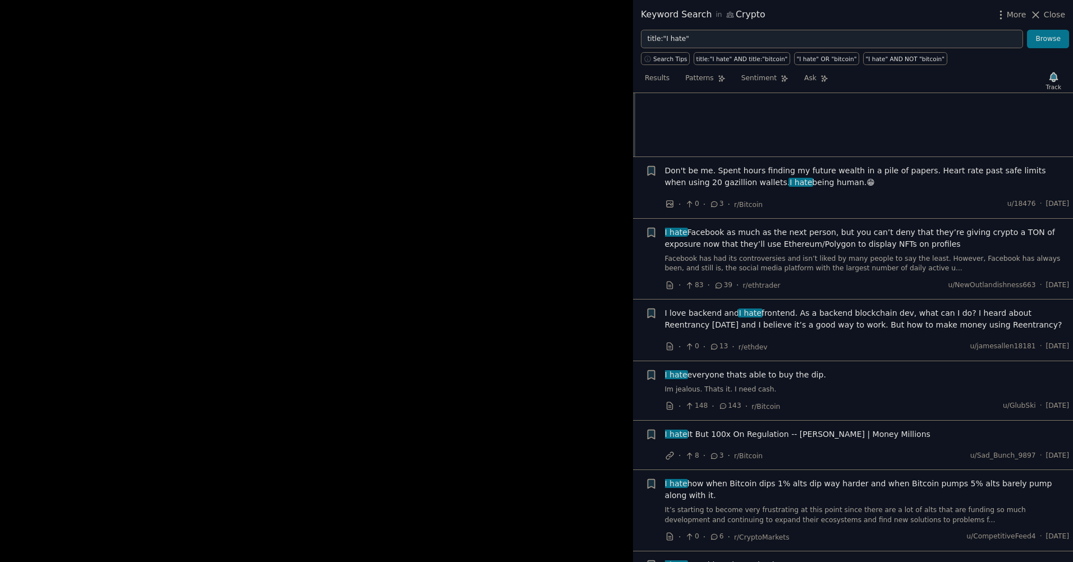
scroll to position [1373, 0]
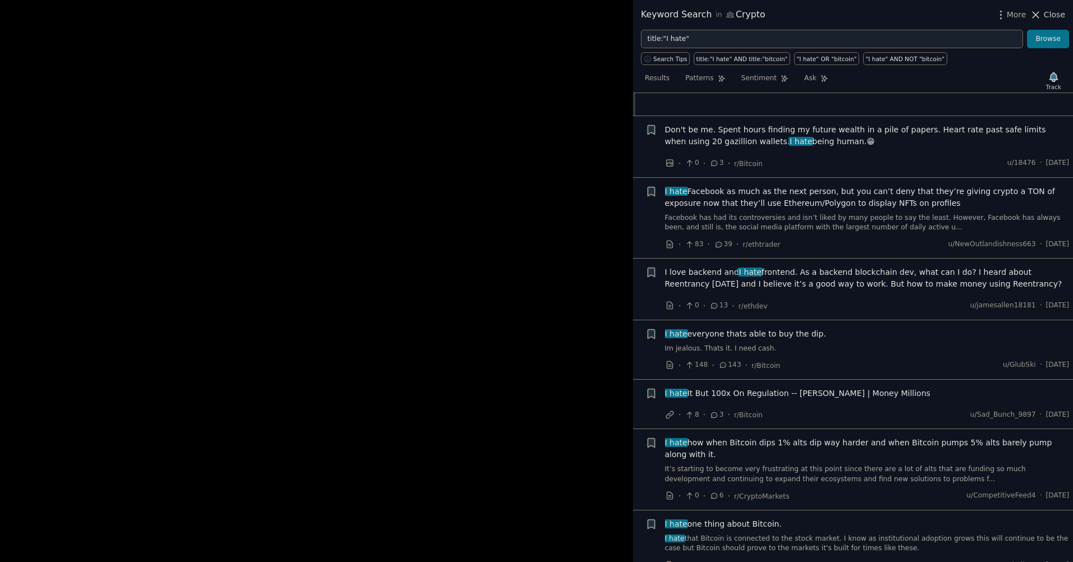
click at [1051, 16] on span "Close" at bounding box center [1054, 15] width 21 height 12
